Goal: Task Accomplishment & Management: Use online tool/utility

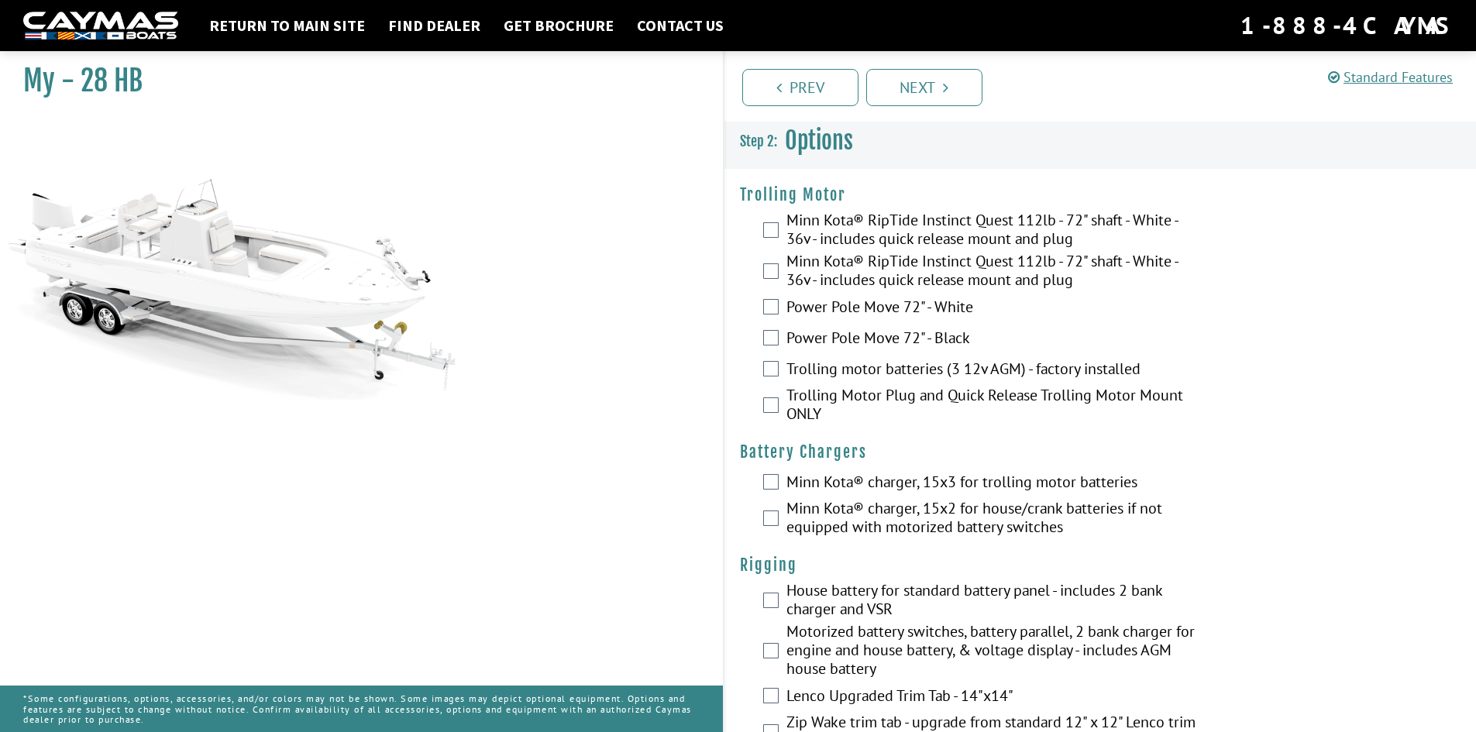
scroll to position [3176, 0]
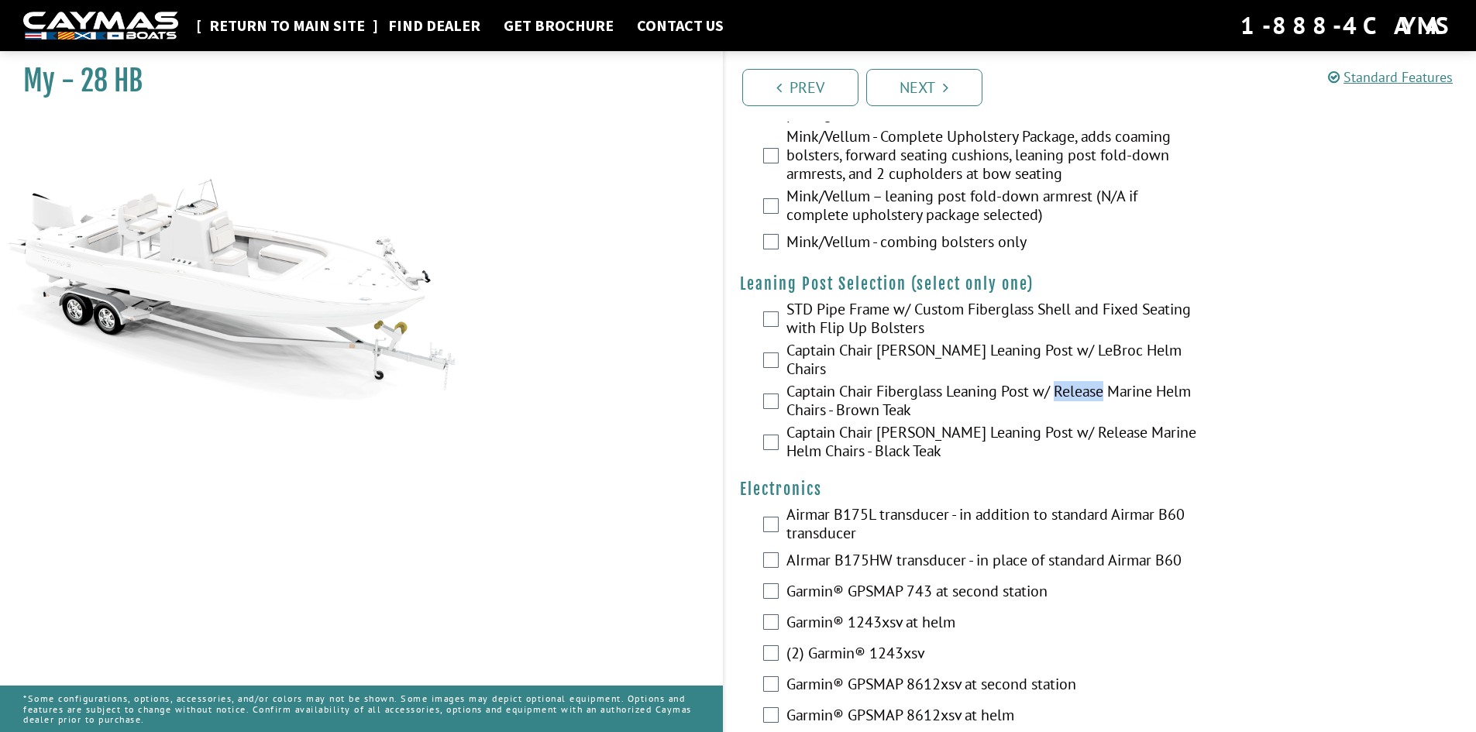
click at [254, 22] on link "Return to main site" at bounding box center [286, 25] width 171 height 20
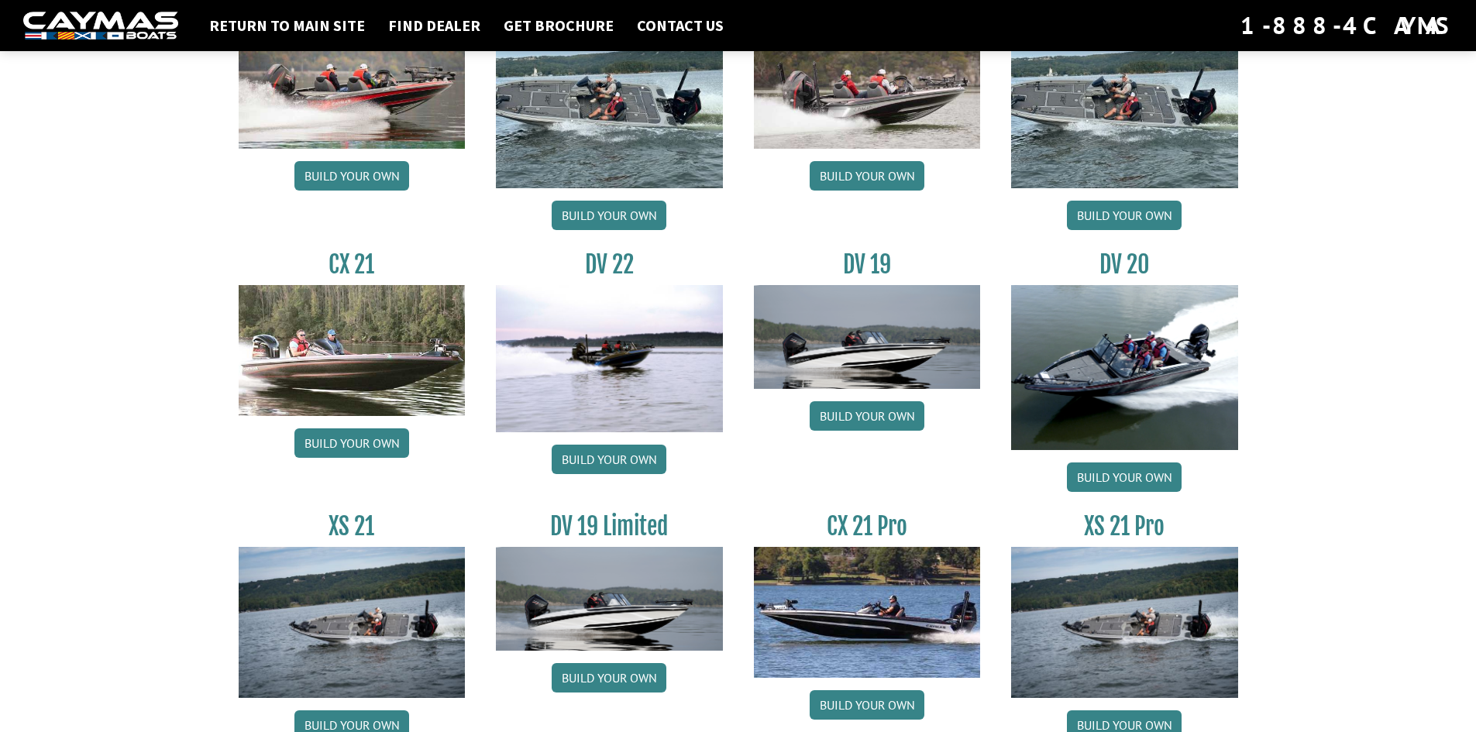
scroll to position [1654, 0]
click at [625, 456] on link "Build your own" at bounding box center [609, 458] width 115 height 29
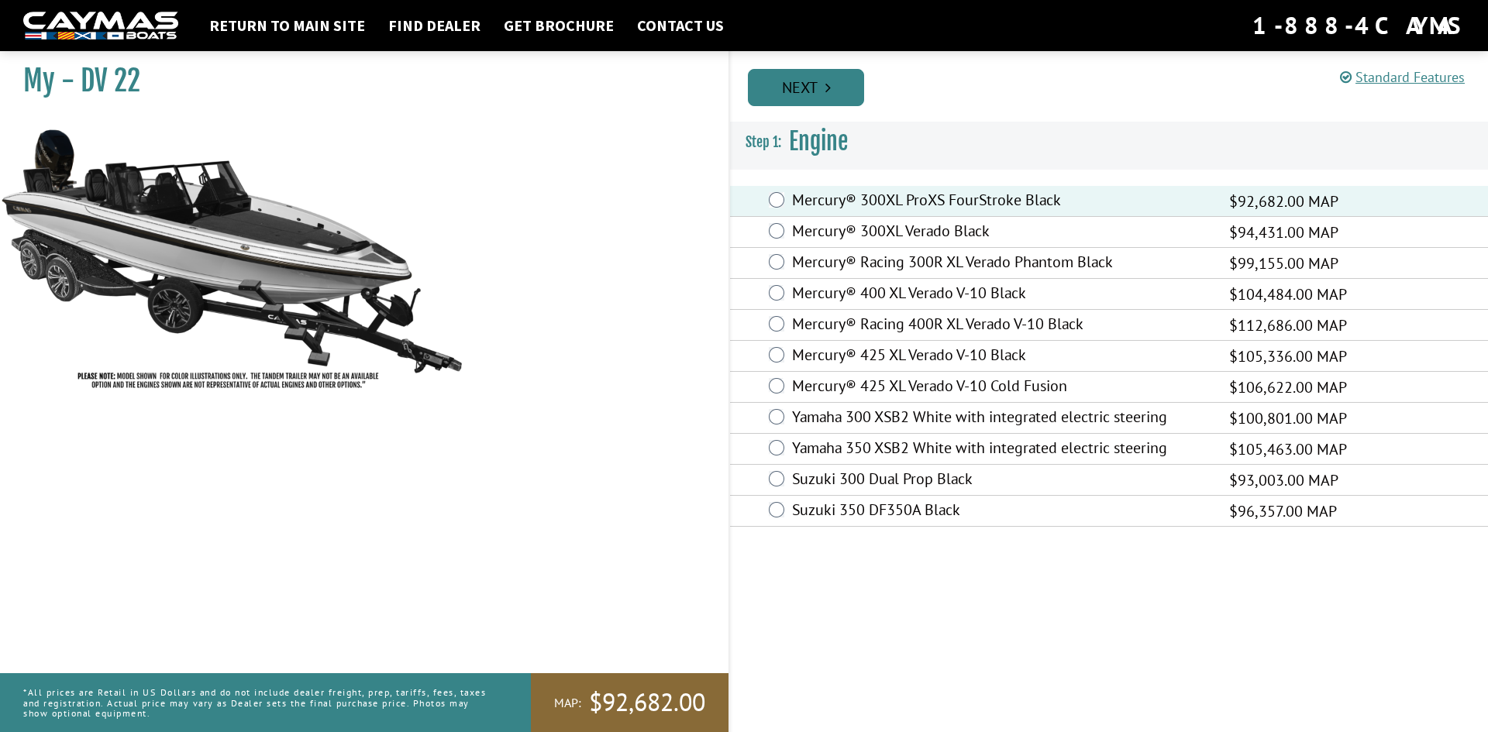
click at [811, 92] on link "Next" at bounding box center [806, 87] width 116 height 37
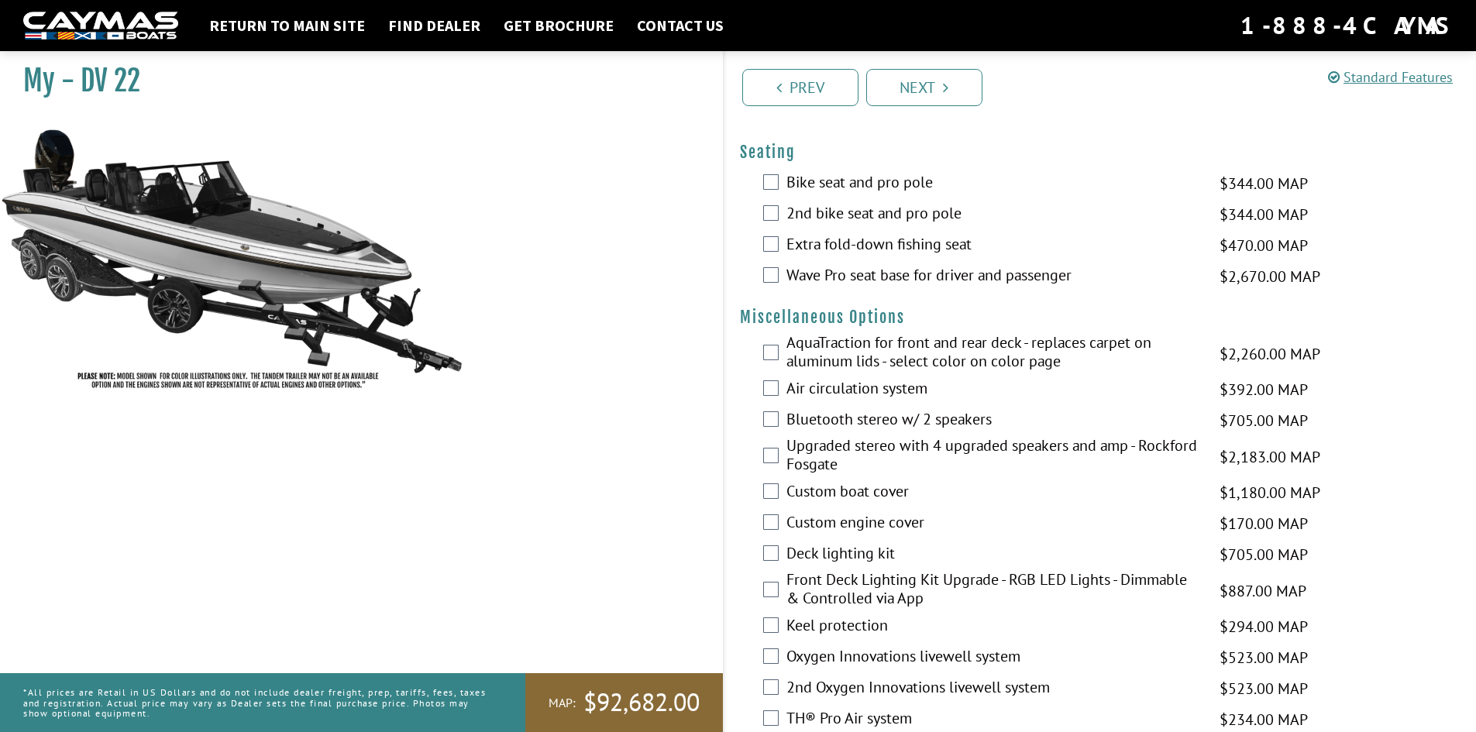
scroll to position [1471, 0]
